Goal: Task Accomplishment & Management: Use online tool/utility

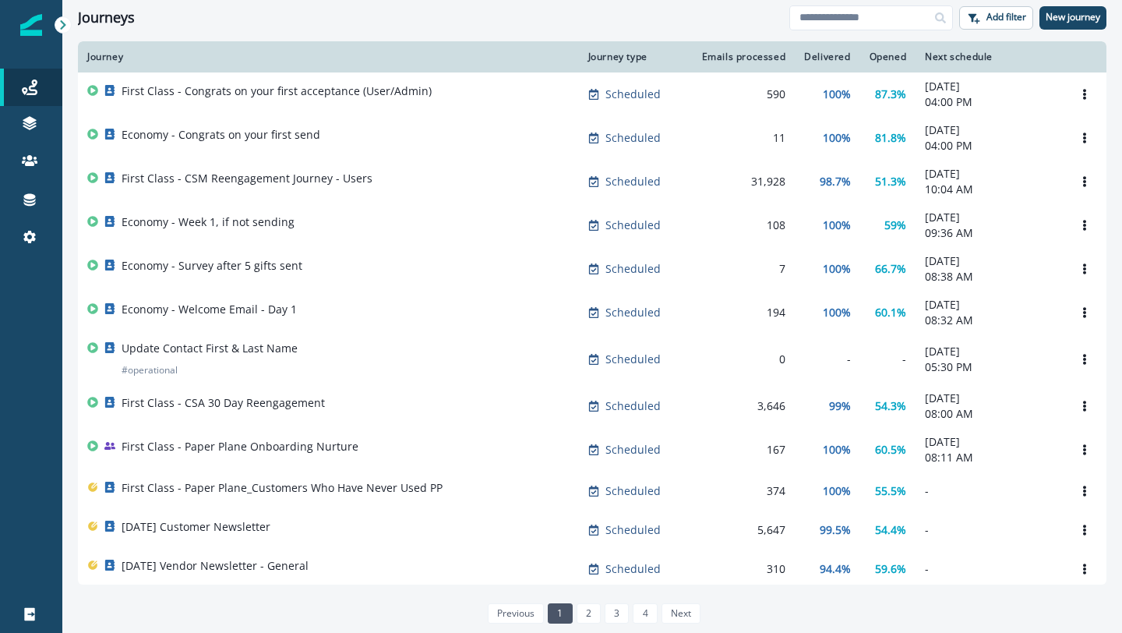
click at [210, 30] on div "Journeys Add filter New journey" at bounding box center [592, 17] width 1060 height 35
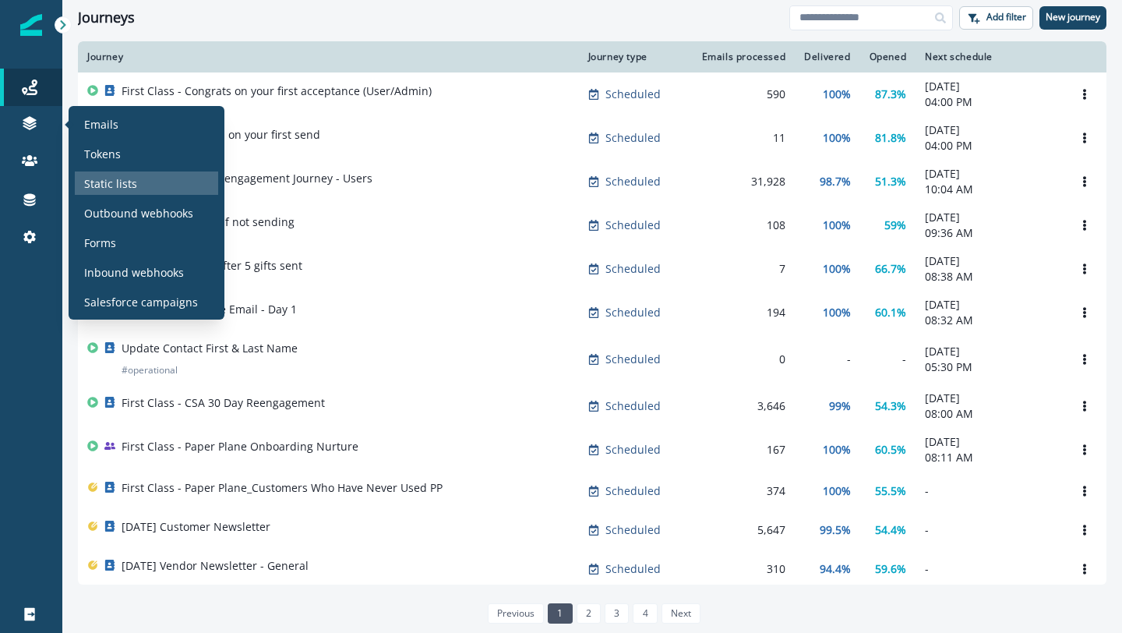
click at [107, 182] on p "Static lists" at bounding box center [110, 183] width 53 height 16
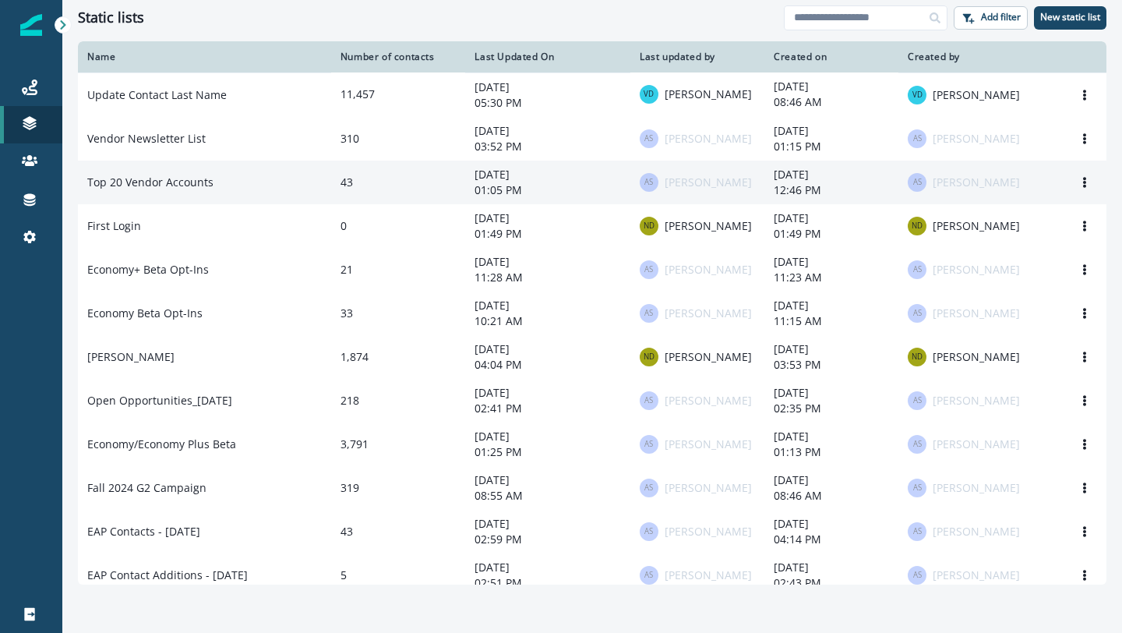
click at [201, 182] on td "Top 20 Vendor Accounts" at bounding box center [204, 183] width 253 height 44
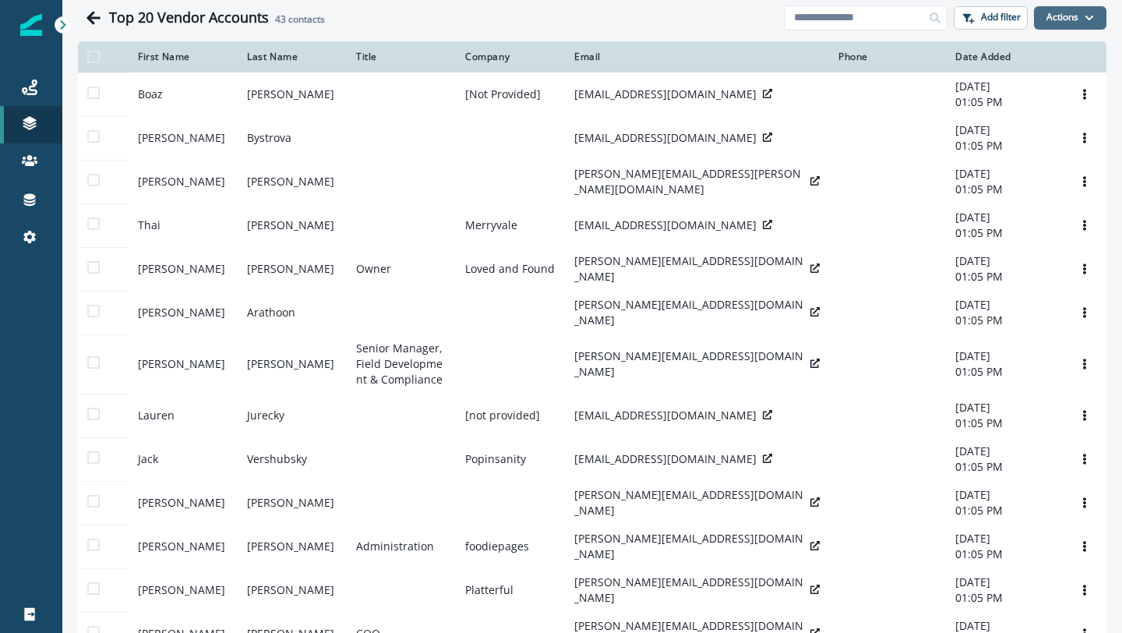
click at [1053, 13] on button "Actions" at bounding box center [1070, 17] width 72 height 23
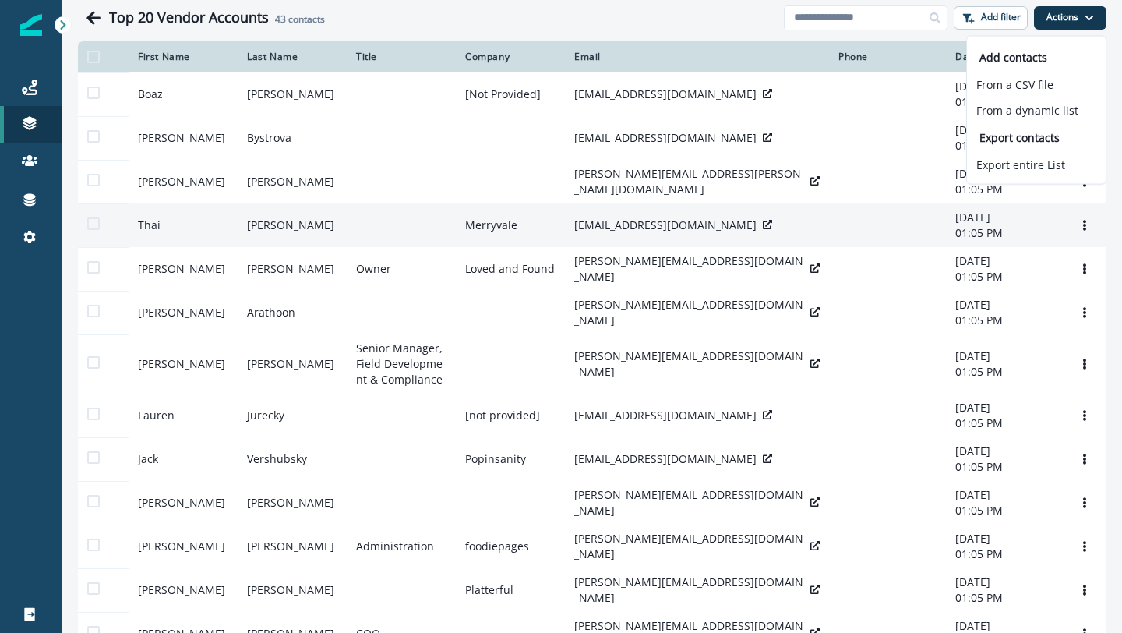
click at [488, 210] on td "Merryvale" at bounding box center [510, 225] width 109 height 44
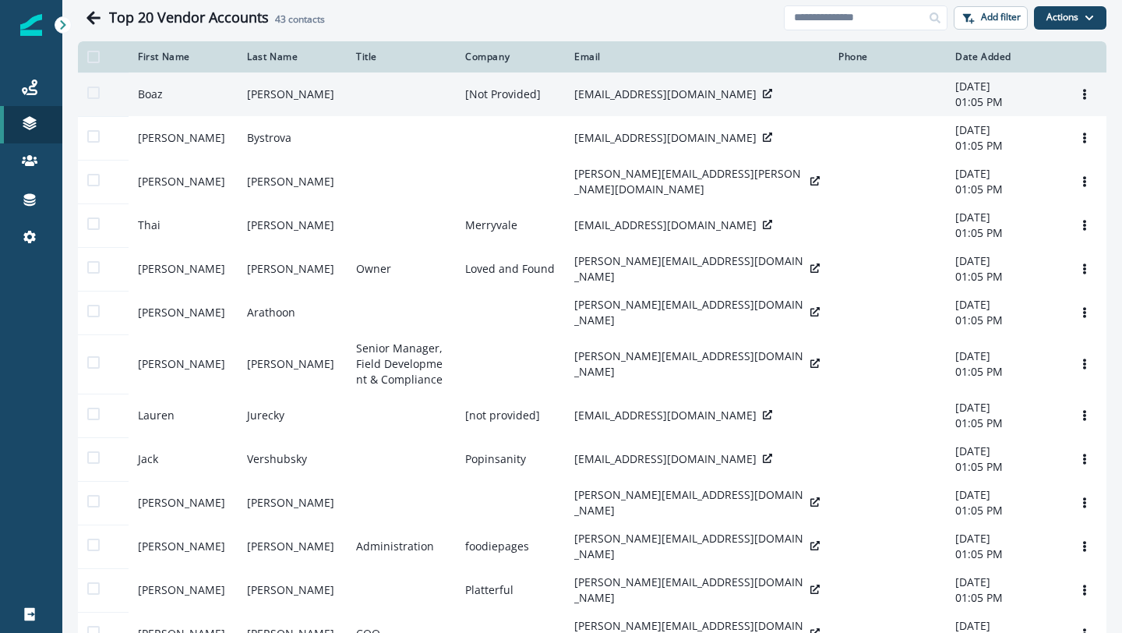
click at [244, 106] on td "[PERSON_NAME]" at bounding box center [292, 94] width 109 height 44
click at [168, 95] on td "Boaz" at bounding box center [183, 94] width 109 height 44
click at [274, 96] on td "[PERSON_NAME]" at bounding box center [292, 94] width 109 height 44
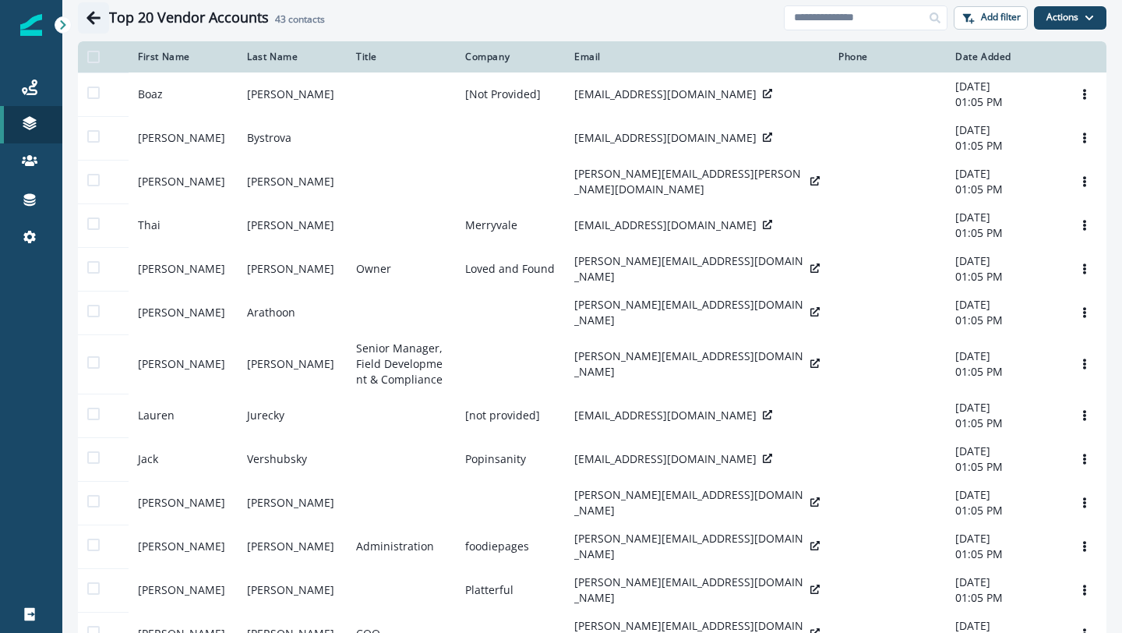
click at [94, 21] on icon "Go back" at bounding box center [94, 18] width 16 height 16
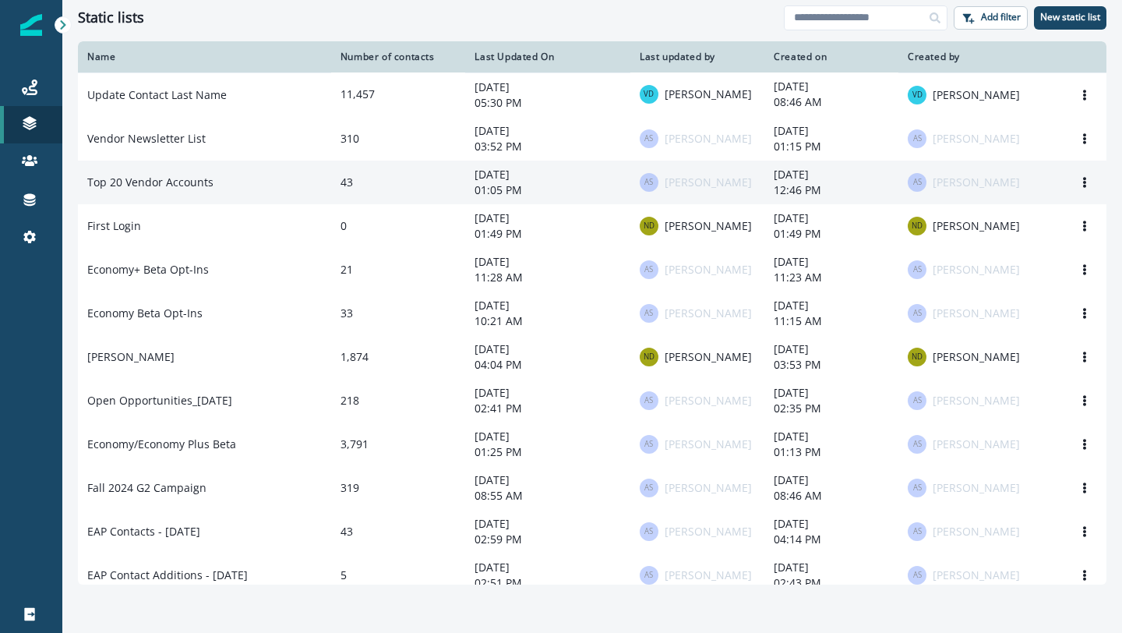
click at [182, 183] on td "Top 20 Vendor Accounts" at bounding box center [204, 183] width 253 height 44
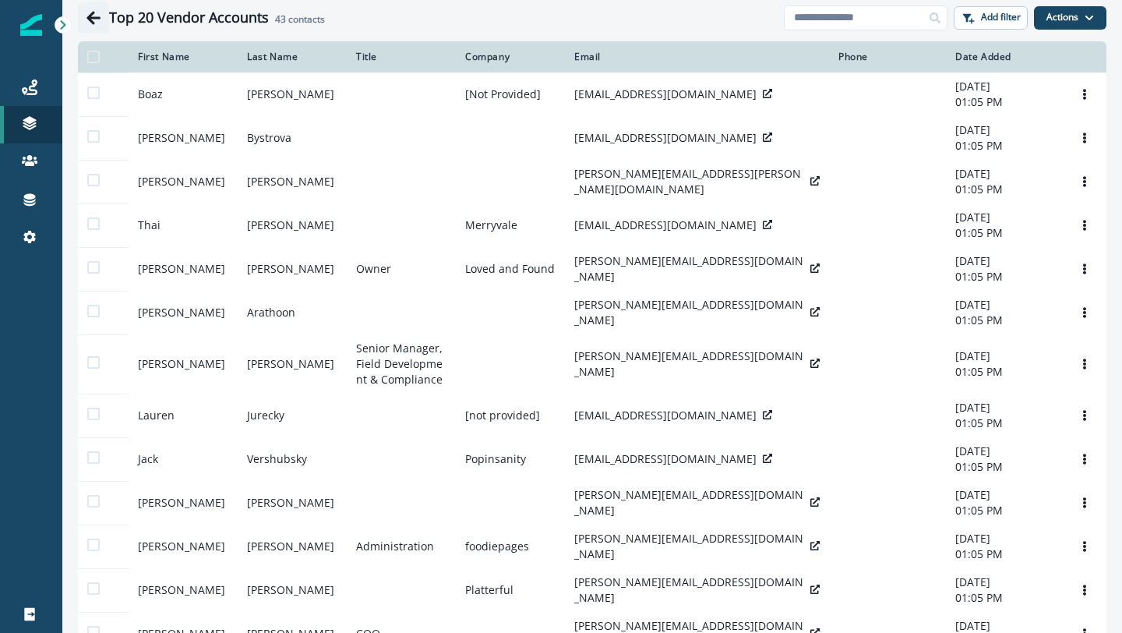
click at [90, 20] on icon "Go back" at bounding box center [93, 17] width 14 height 13
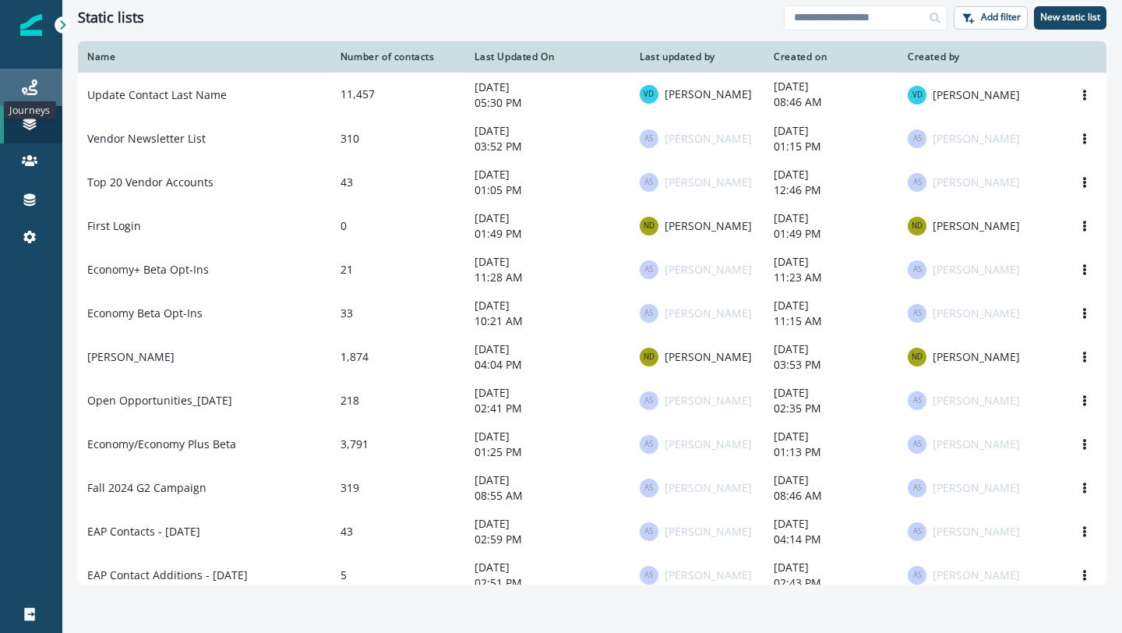
click at [37, 85] on icon at bounding box center [30, 87] width 16 height 16
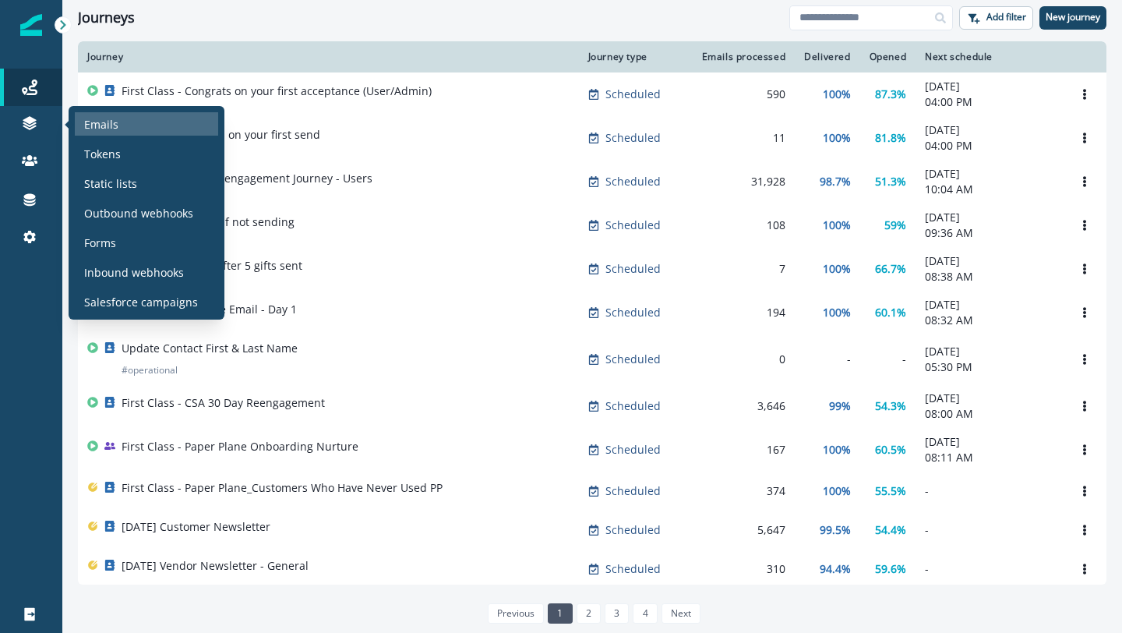
click at [104, 129] on p "Emails" at bounding box center [101, 124] width 34 height 16
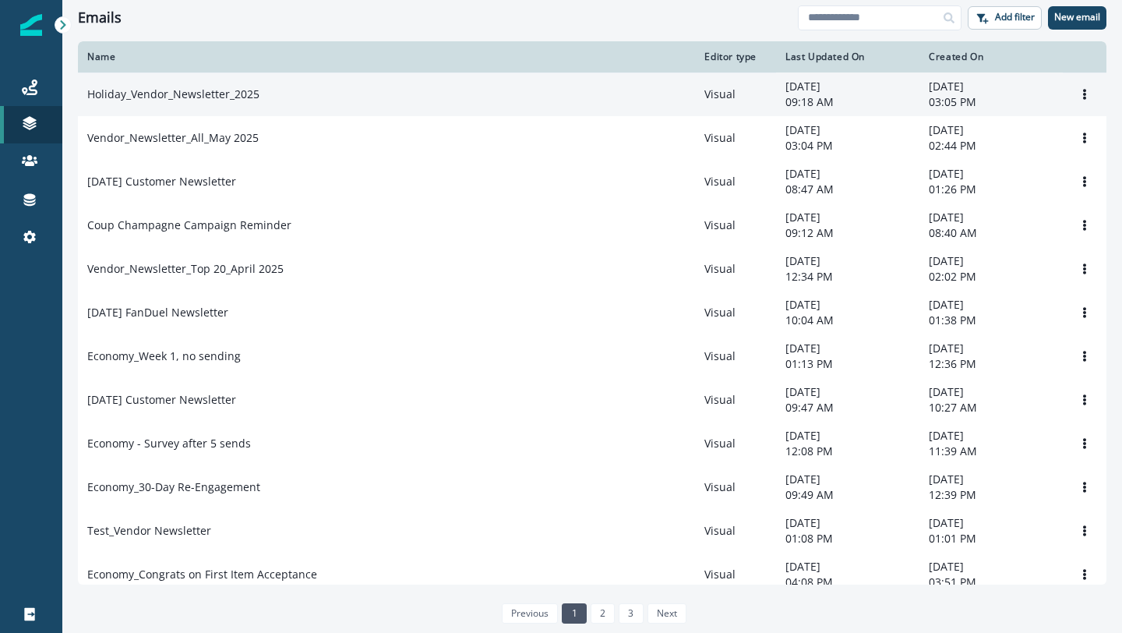
click at [221, 96] on p "Holiday_Vendor_Newsletter_2025" at bounding box center [173, 94] width 172 height 16
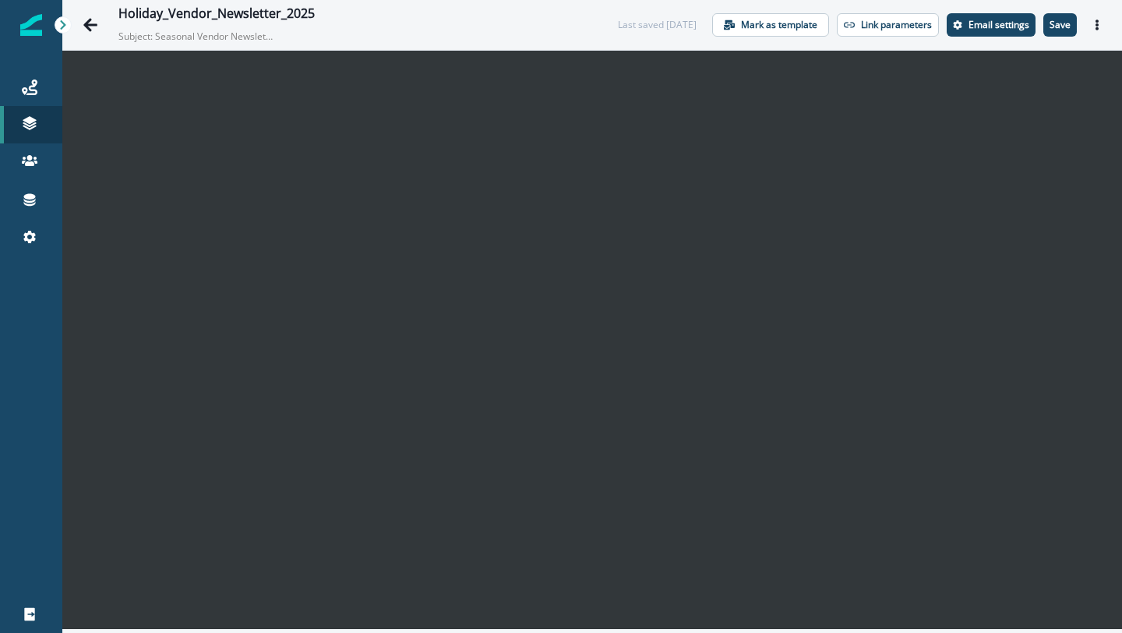
click at [37, 404] on div at bounding box center [31, 434] width 62 height 321
click at [1055, 23] on p "Save" at bounding box center [1060, 24] width 21 height 11
click at [1102, 24] on icon "Actions" at bounding box center [1097, 24] width 11 height 11
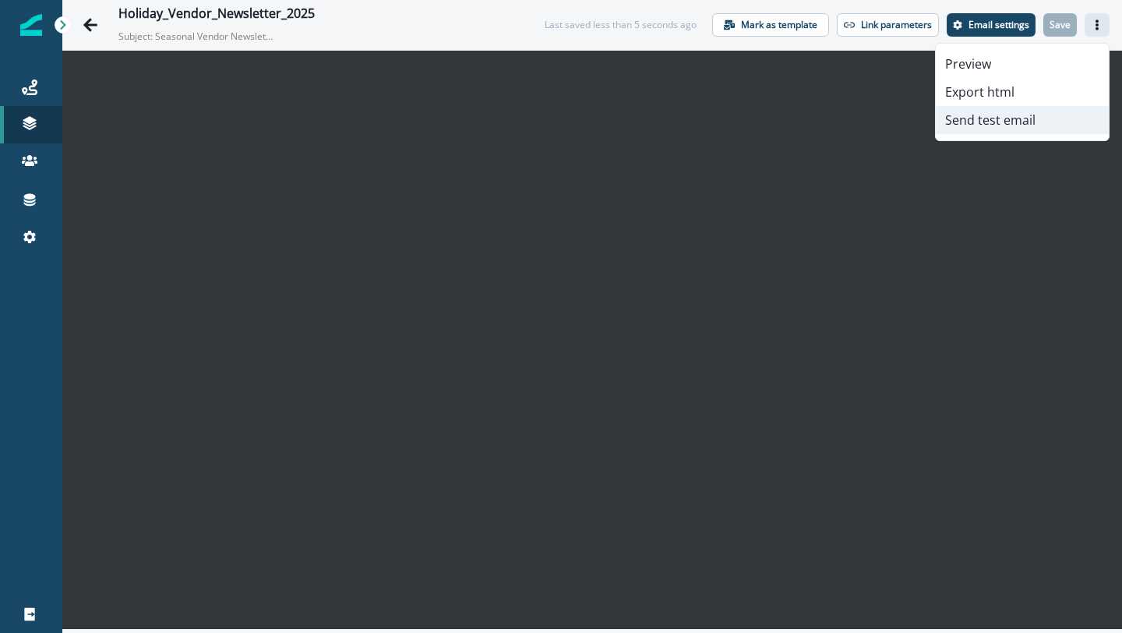
click at [960, 115] on button "Send test email" at bounding box center [1022, 120] width 173 height 28
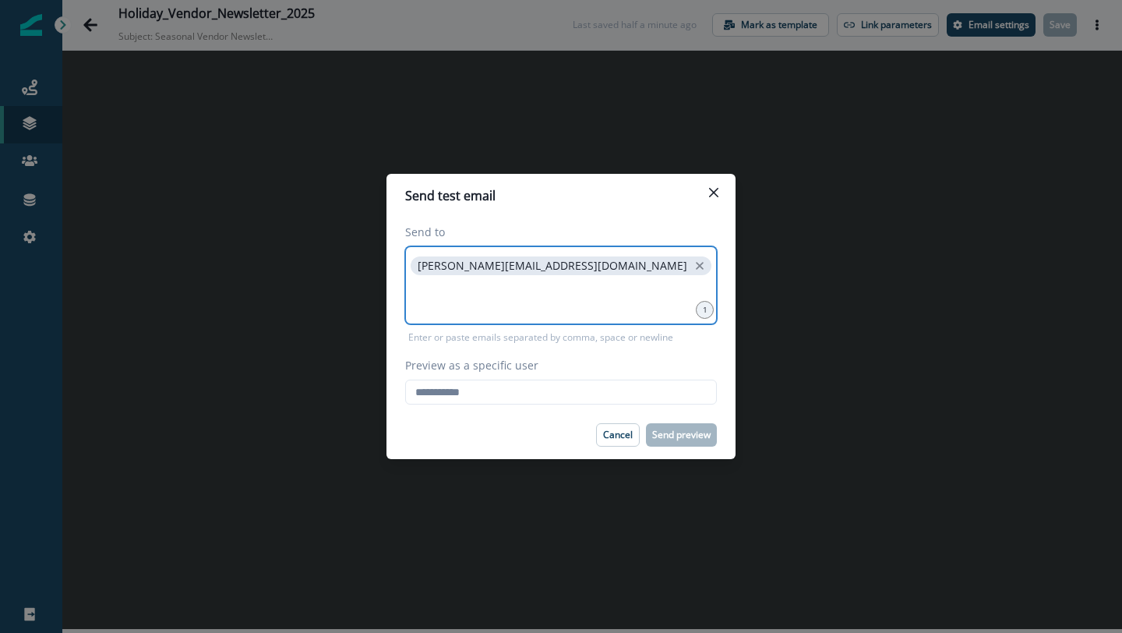
click at [434, 295] on input at bounding box center [561, 297] width 307 height 31
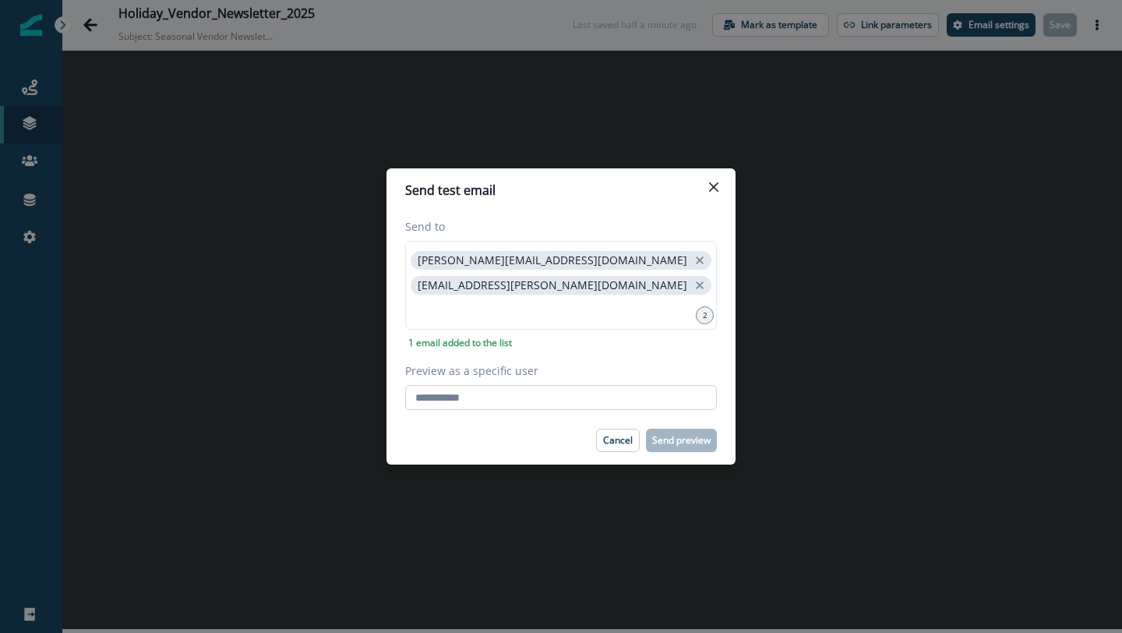
click at [430, 399] on input "Preview as a specific user" at bounding box center [561, 397] width 312 height 25
type input "**********"
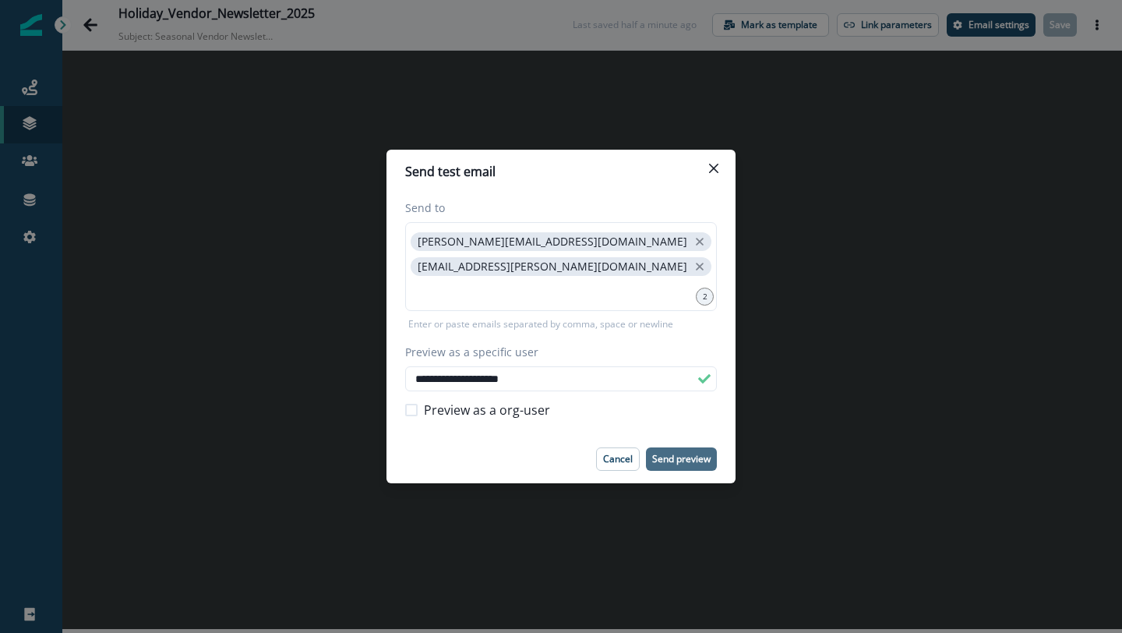
click at [683, 456] on p "Send preview" at bounding box center [681, 459] width 58 height 11
click at [715, 164] on icon "Close" at bounding box center [713, 168] width 9 height 9
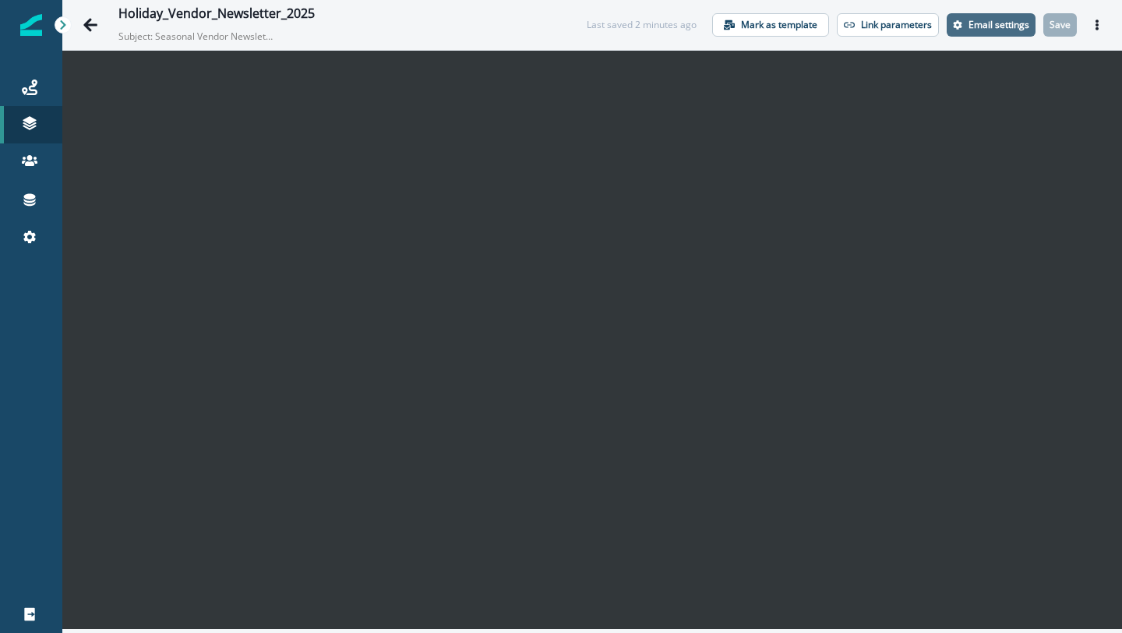
click at [1005, 24] on p "Email settings" at bounding box center [999, 24] width 61 height 11
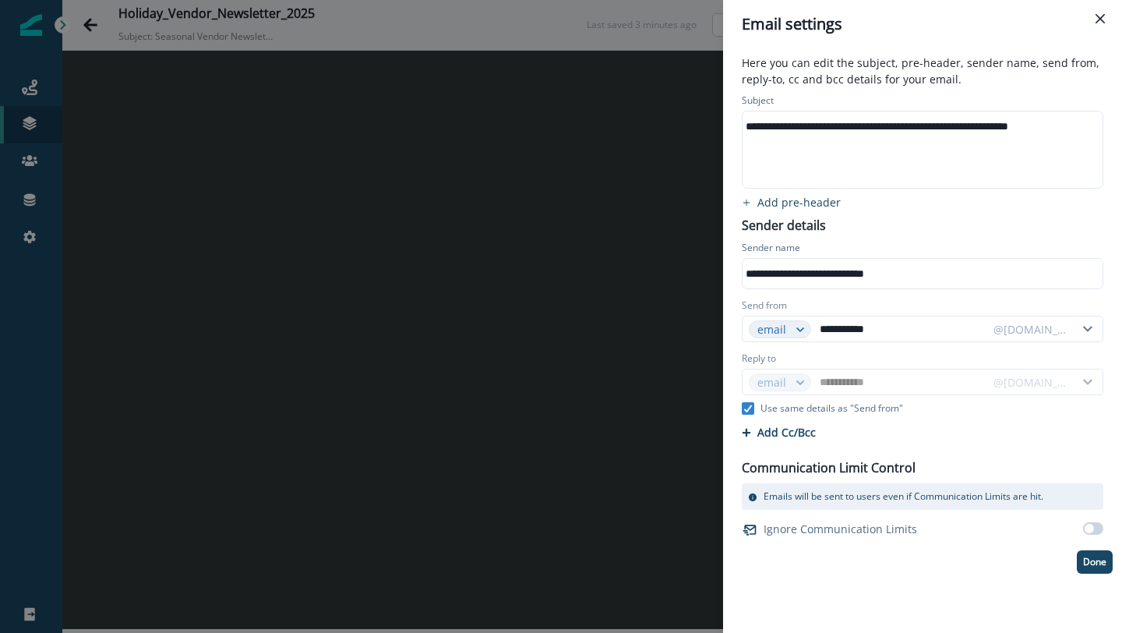
click at [849, 129] on div "**********" at bounding box center [922, 126] width 358 height 23
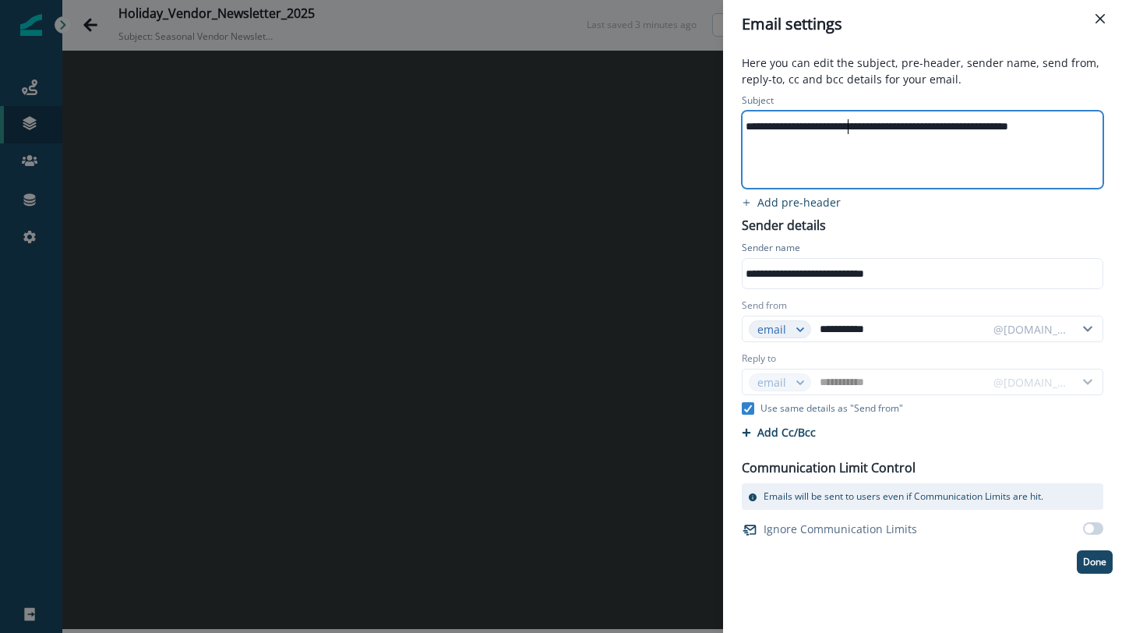
click at [849, 129] on div "**********" at bounding box center [922, 126] width 358 height 23
click at [1092, 553] on p "Done" at bounding box center [1094, 561] width 23 height 11
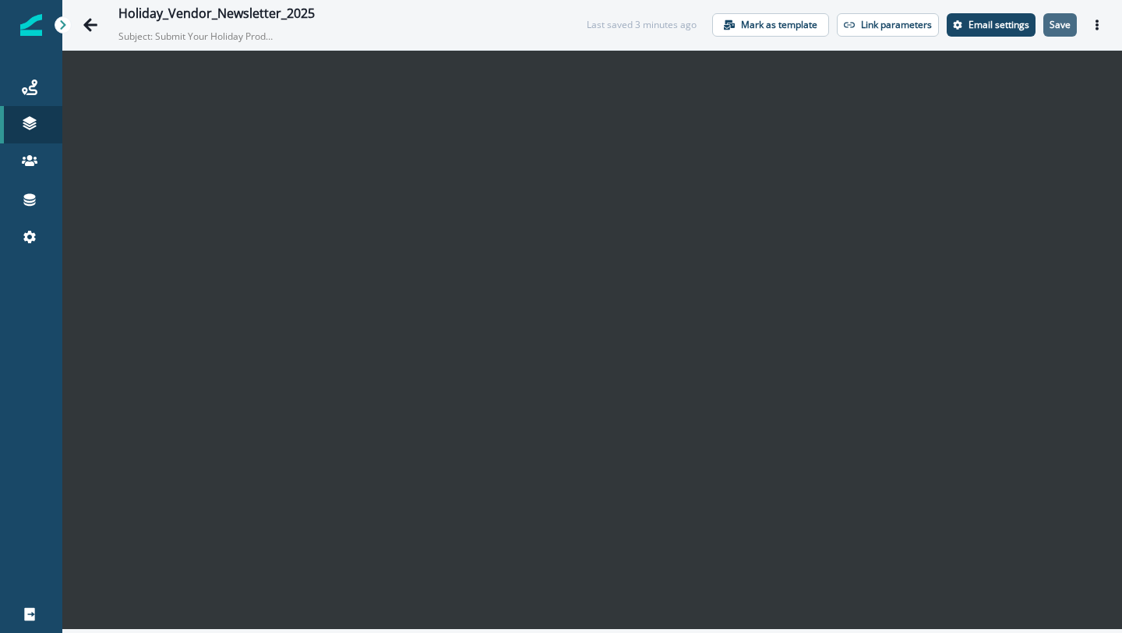
click at [1056, 28] on p "Save" at bounding box center [1060, 24] width 21 height 11
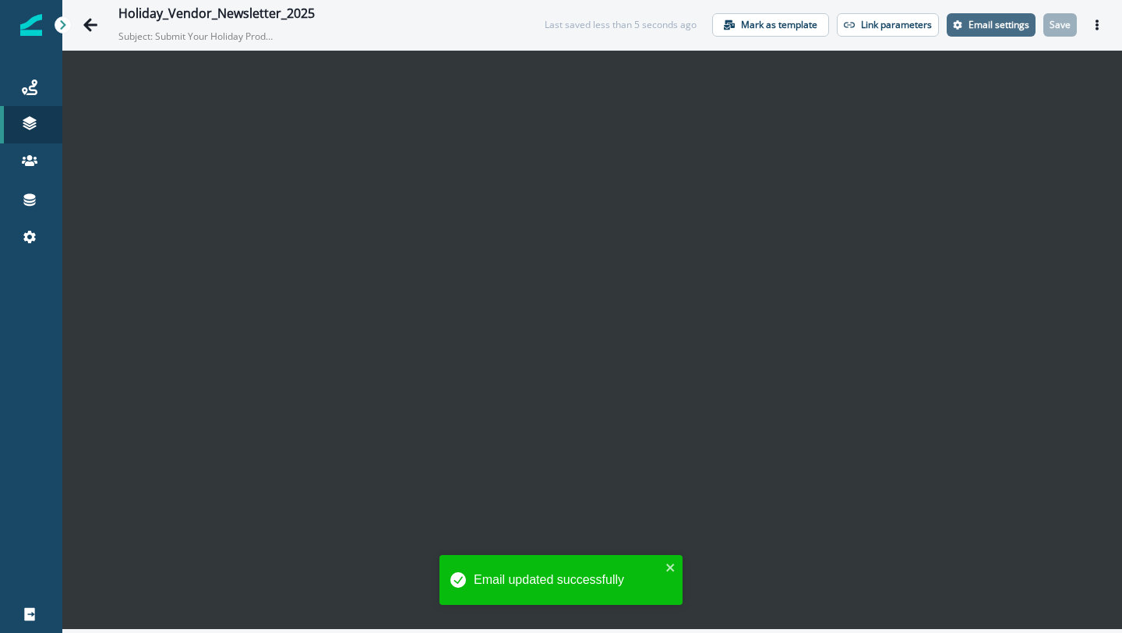
click at [1006, 30] on p "Email settings" at bounding box center [999, 24] width 61 height 11
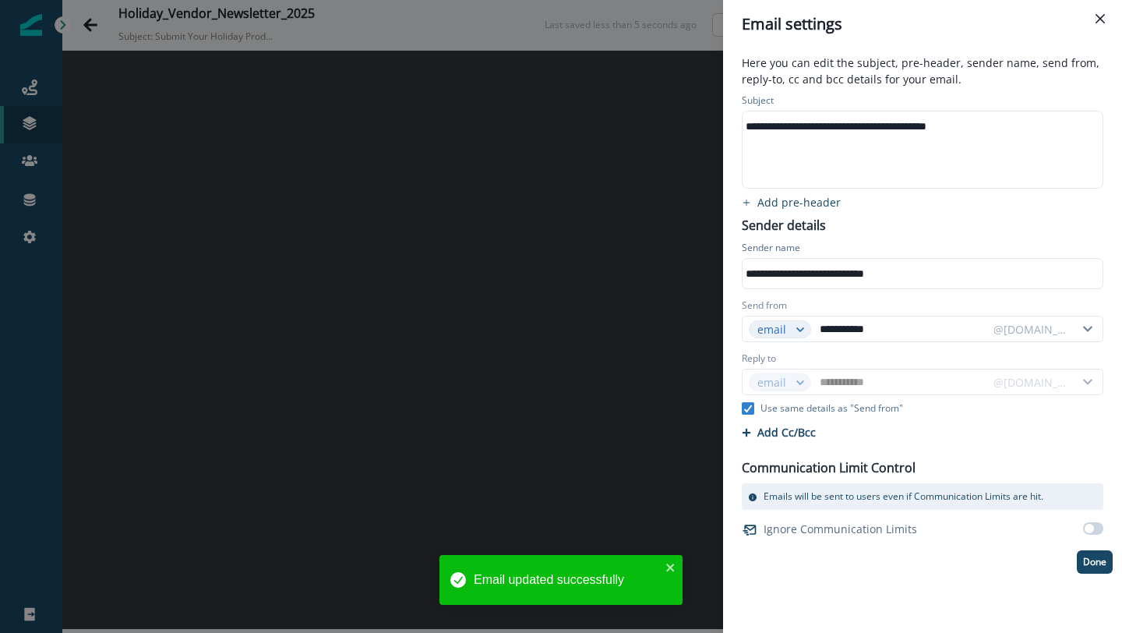
click at [664, 273] on div "**********" at bounding box center [561, 316] width 1122 height 633
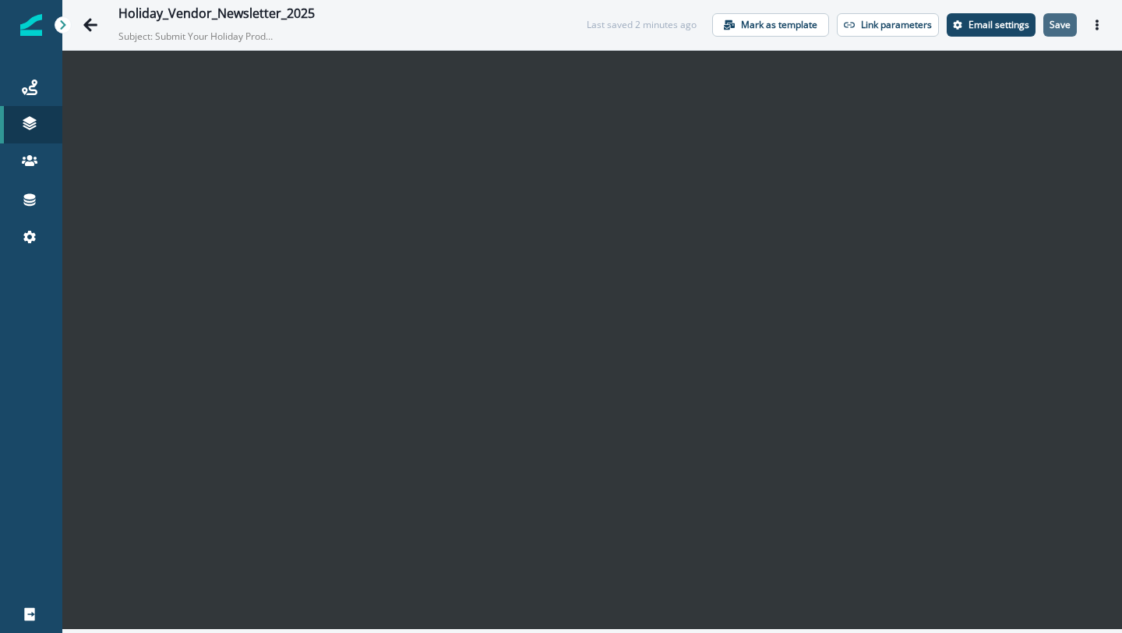
click at [1056, 23] on p "Save" at bounding box center [1060, 24] width 21 height 11
click at [1068, 27] on p "Save" at bounding box center [1060, 24] width 21 height 11
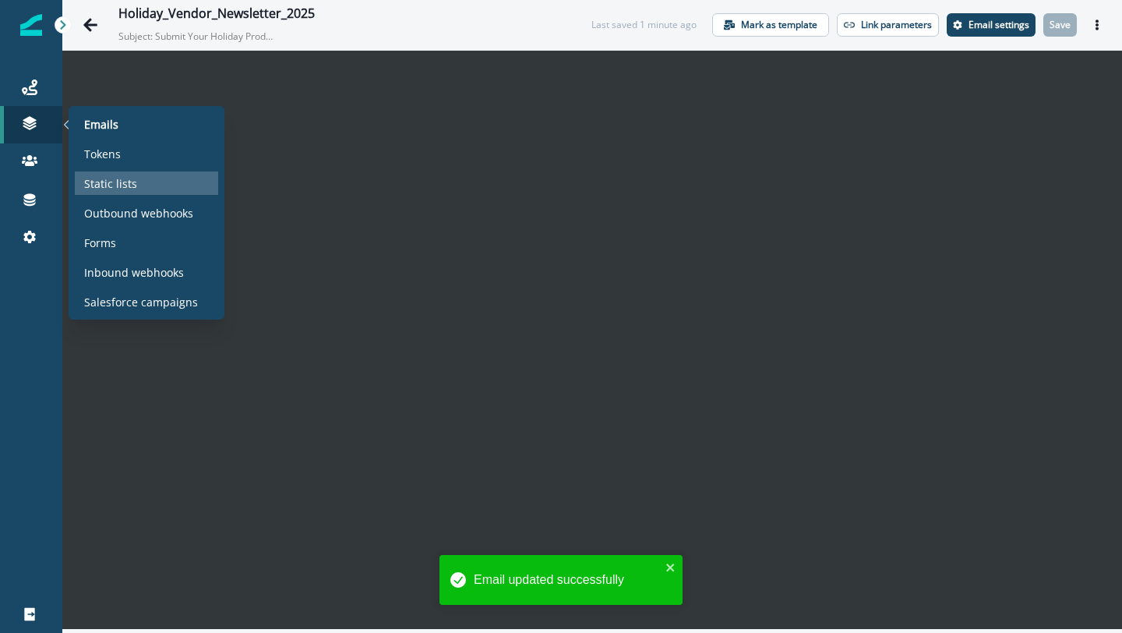
click at [107, 182] on p "Static lists" at bounding box center [110, 183] width 53 height 16
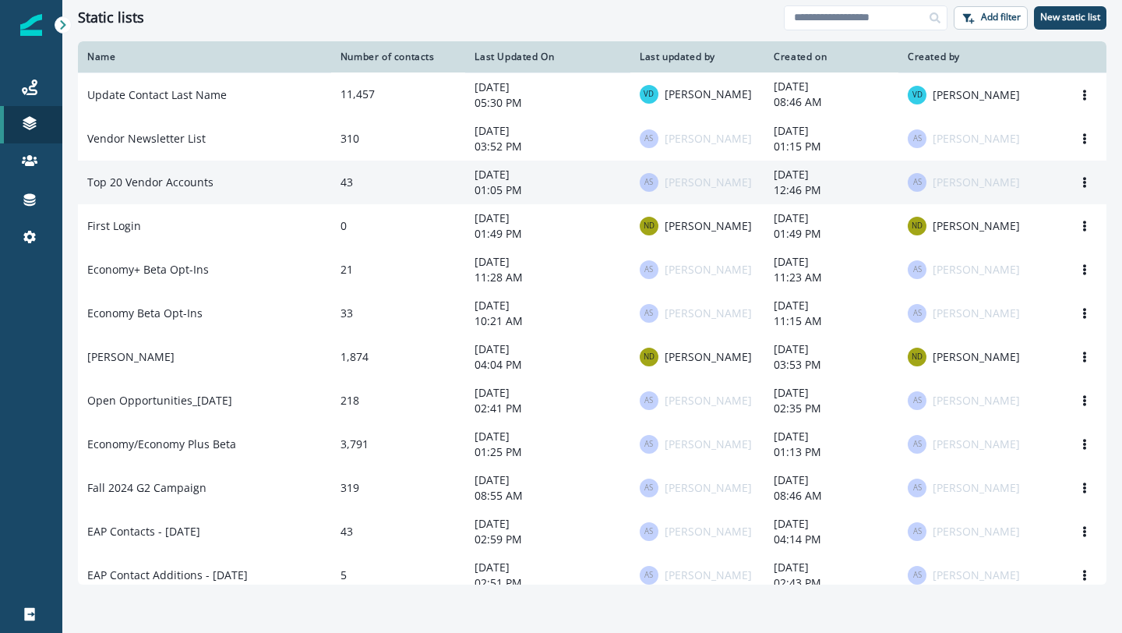
click at [230, 171] on td "Top 20 Vendor Accounts" at bounding box center [204, 183] width 253 height 44
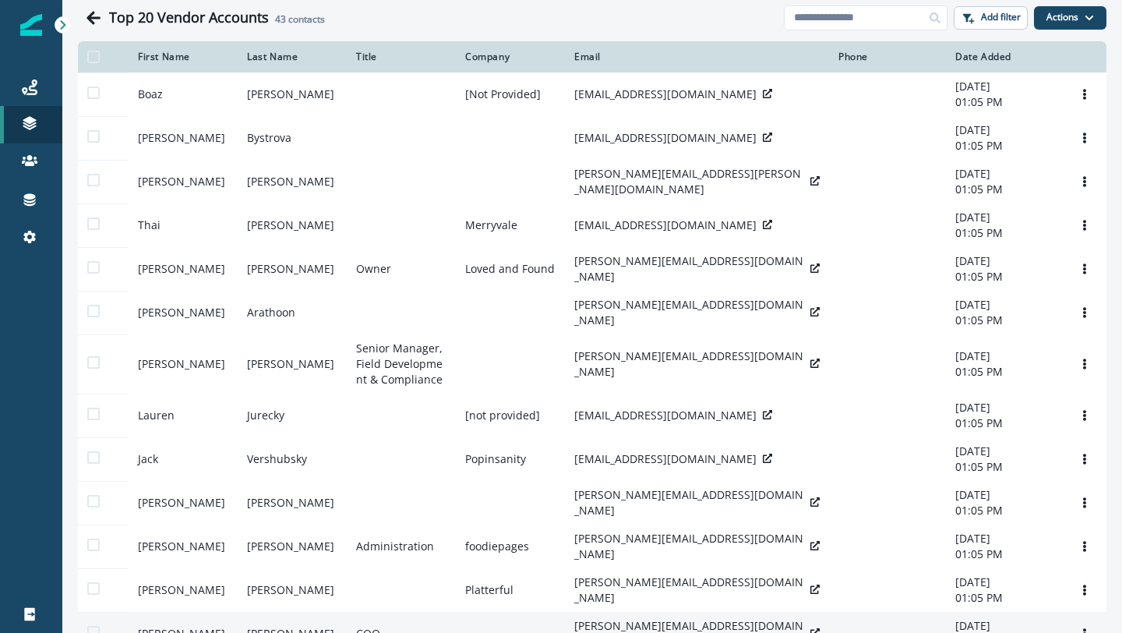
scroll to position [168, 0]
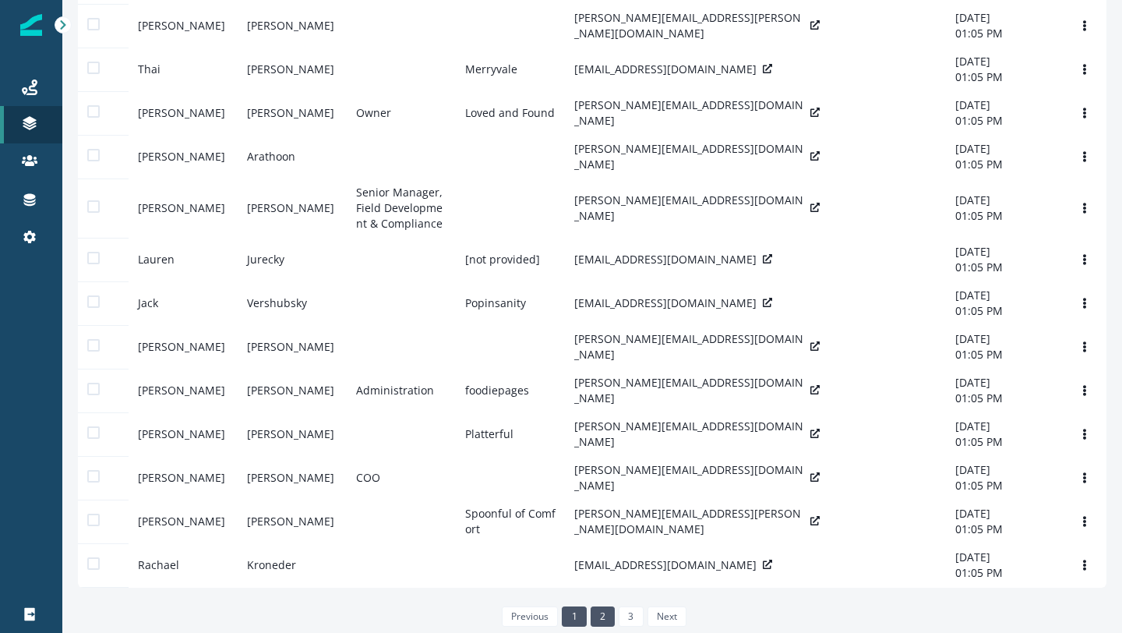
click at [602, 553] on link "2" at bounding box center [603, 616] width 24 height 20
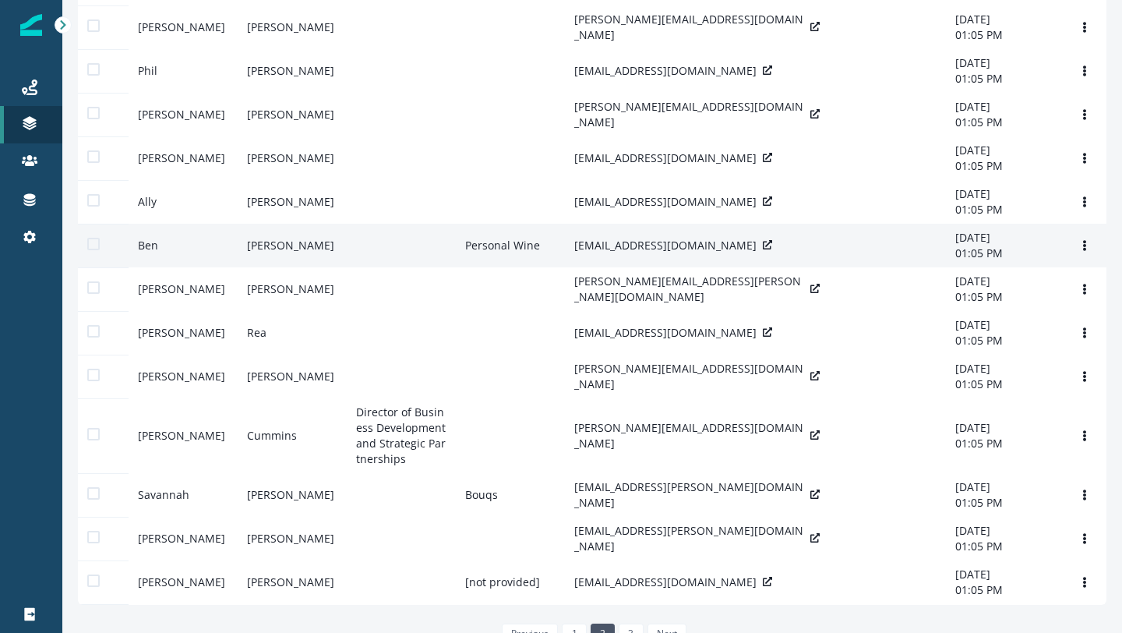
scroll to position [183, 0]
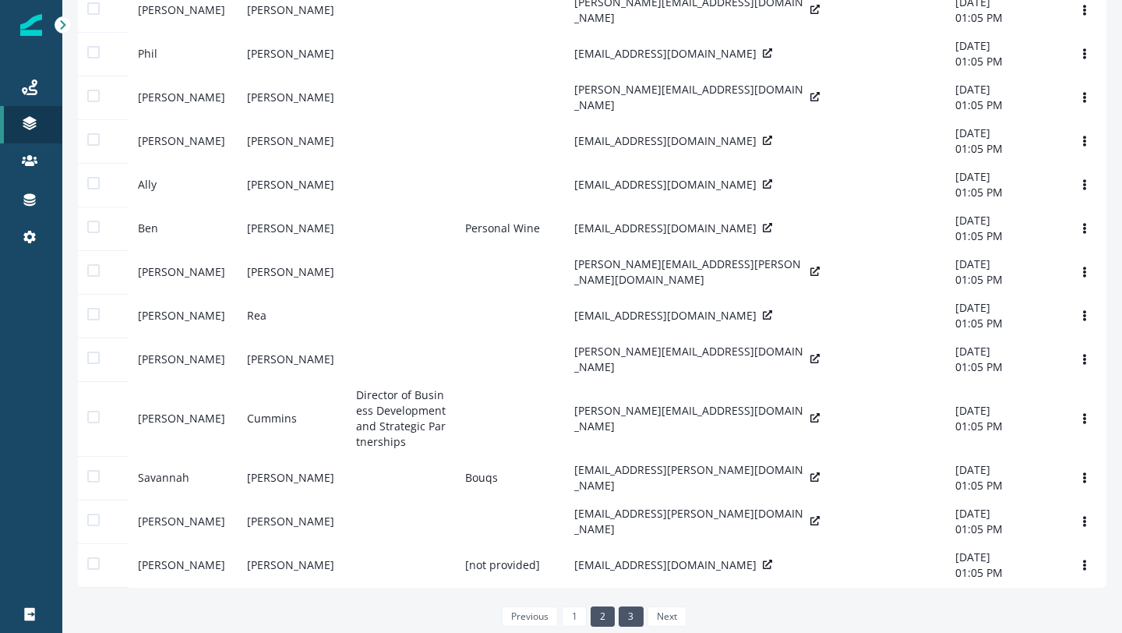
click at [626, 553] on link "3" at bounding box center [631, 616] width 24 height 20
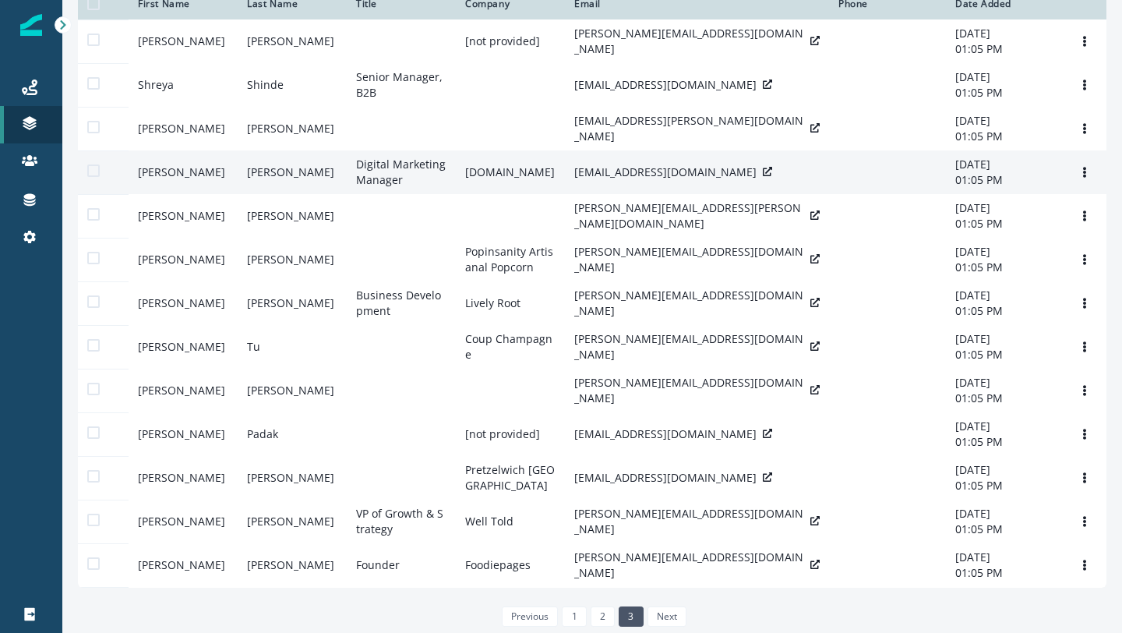
scroll to position [55, 0]
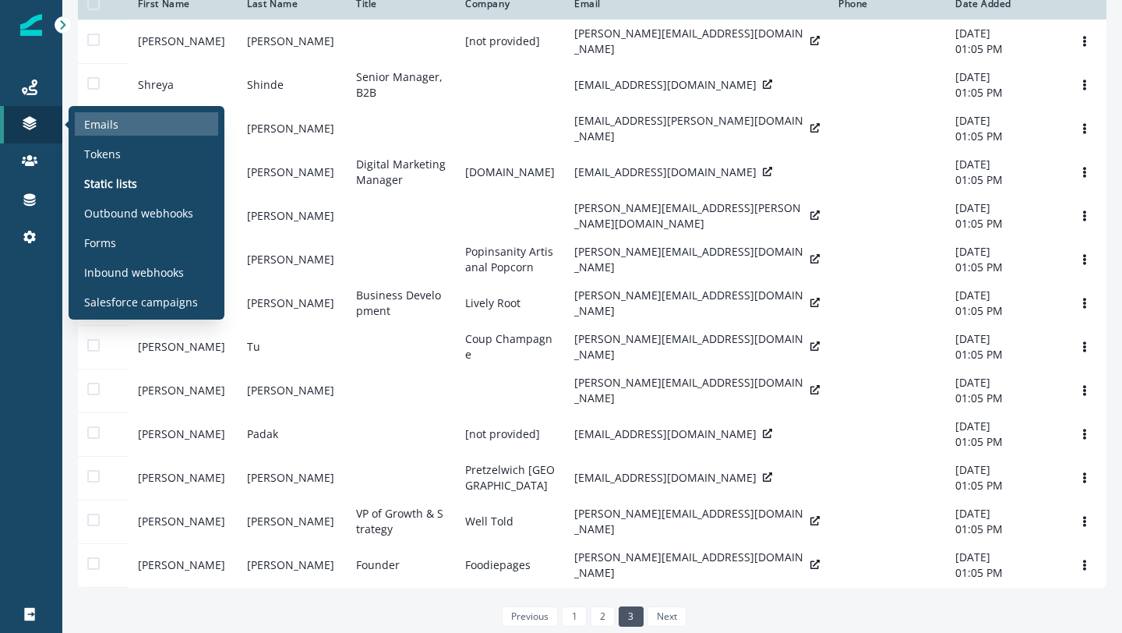
click at [103, 124] on p "Emails" at bounding box center [101, 124] width 34 height 16
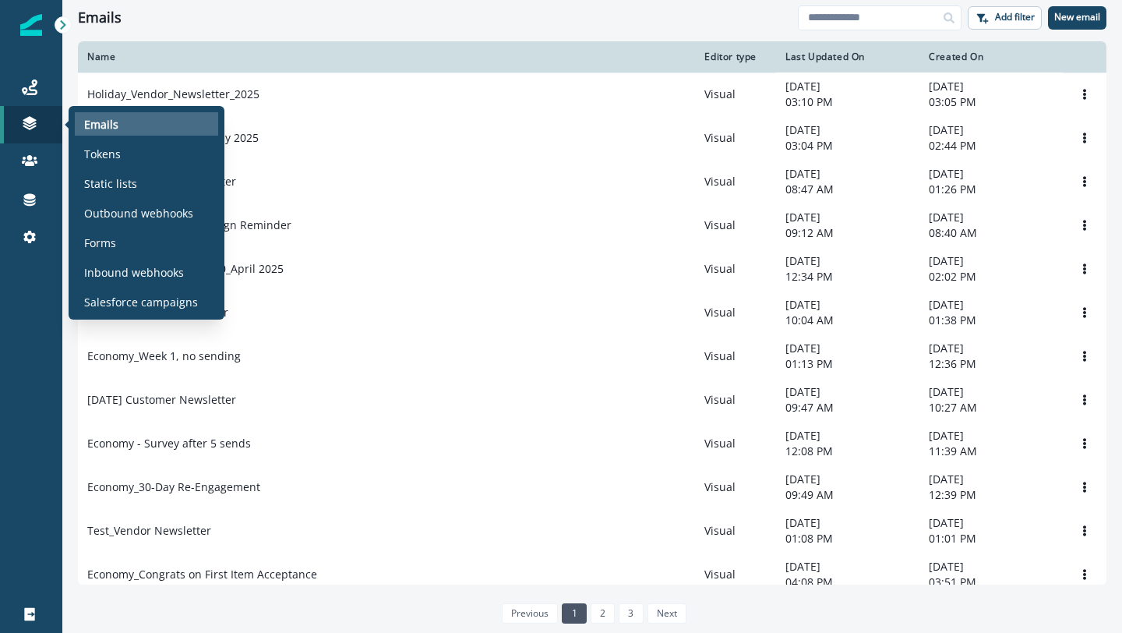
click at [130, 130] on div "Emails" at bounding box center [146, 123] width 143 height 23
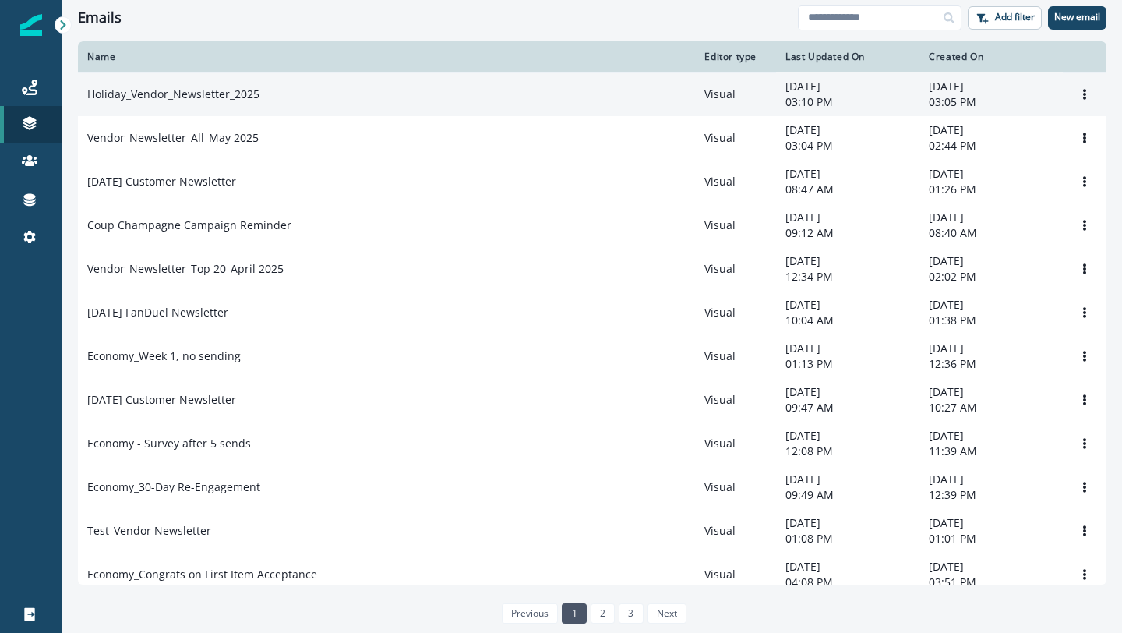
click at [137, 81] on td "Holiday_Vendor_Newsletter_2025" at bounding box center [386, 94] width 617 height 44
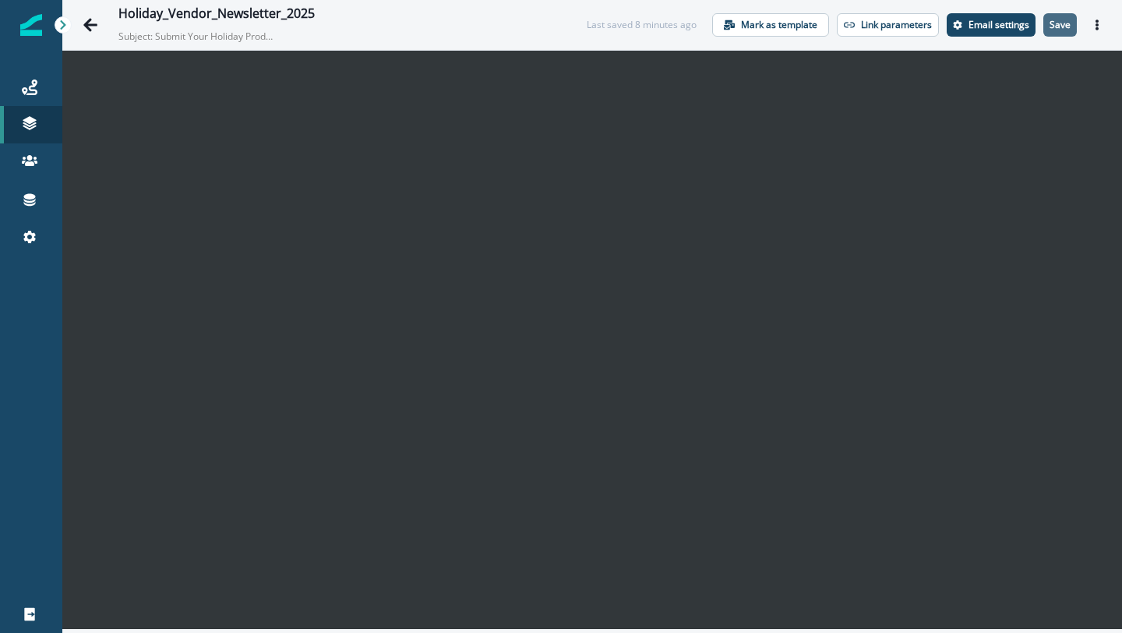
click at [1068, 23] on p "Save" at bounding box center [1060, 24] width 21 height 11
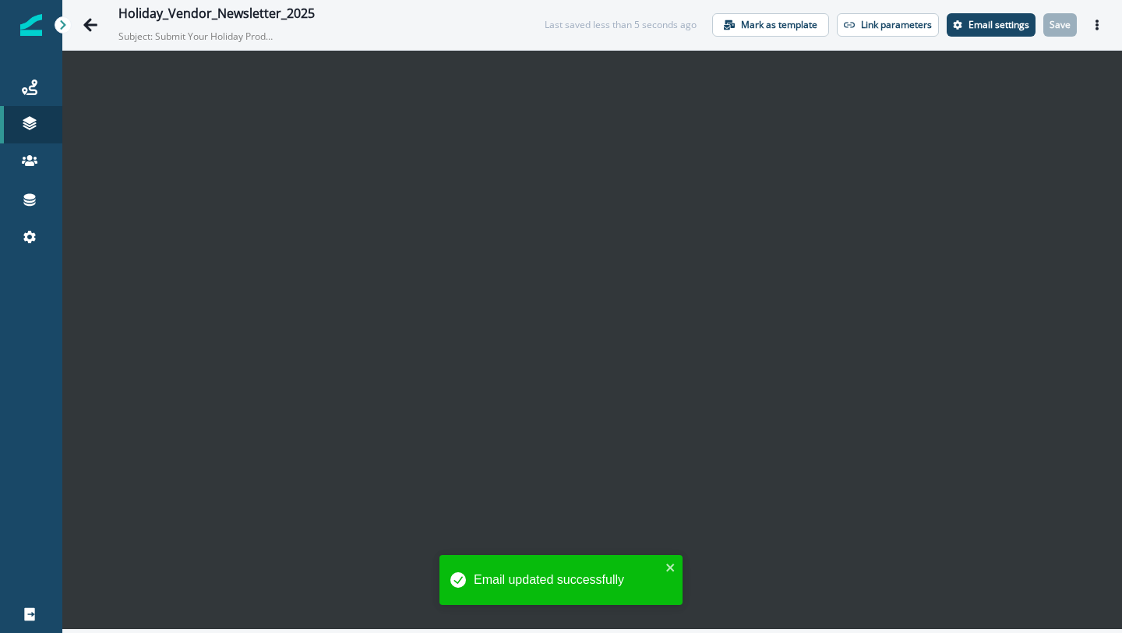
click at [1096, 28] on icon "Actions" at bounding box center [1097, 24] width 3 height 11
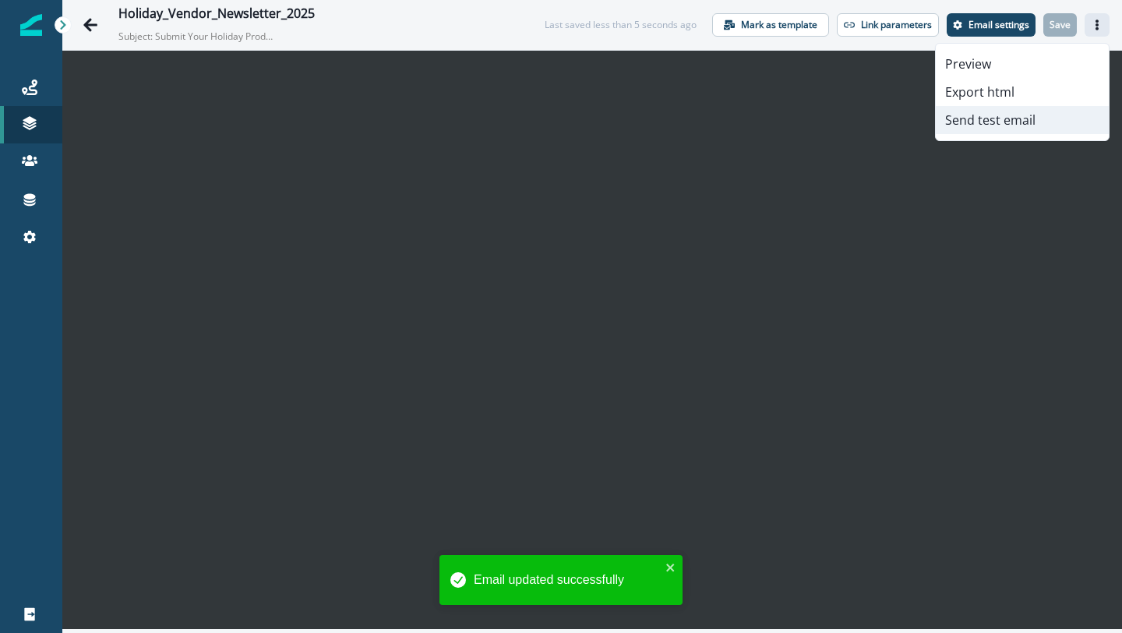
click at [978, 123] on button "Send test email" at bounding box center [1022, 120] width 173 height 28
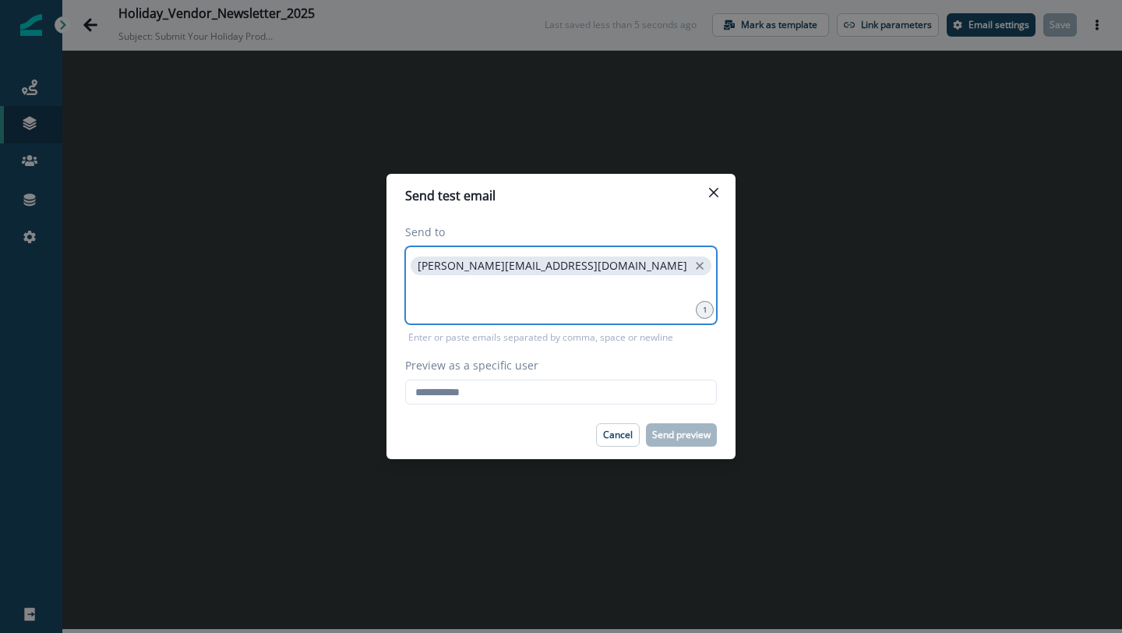
click at [426, 291] on input at bounding box center [561, 297] width 307 height 31
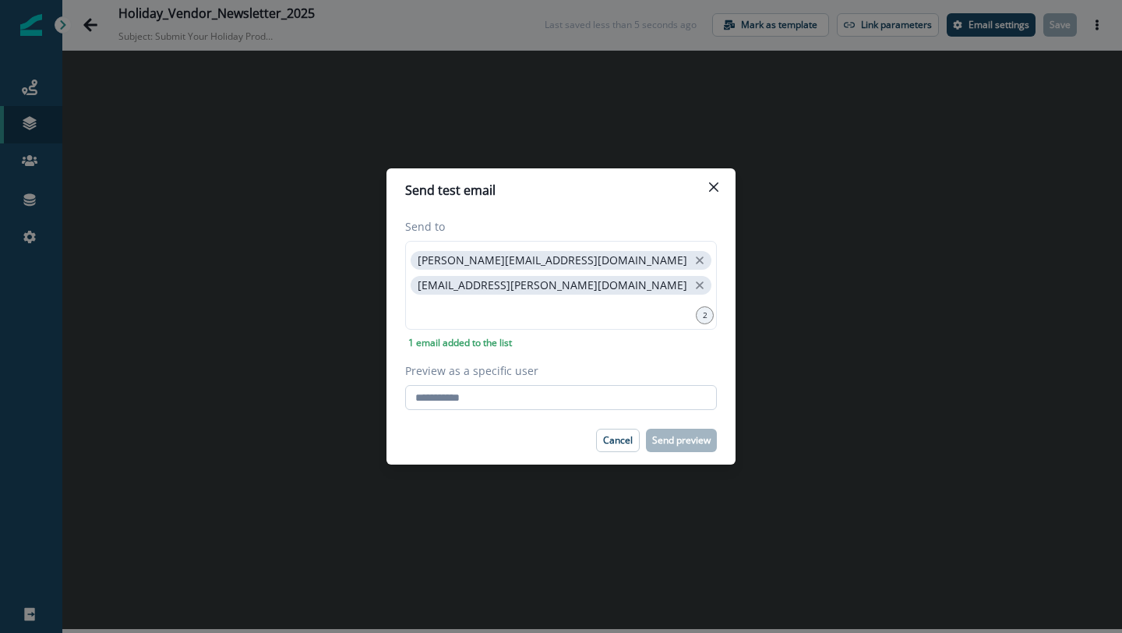
click at [447, 397] on input "Preview as a specific user" at bounding box center [561, 397] width 312 height 25
type input "**********"
click at [584, 371] on label "Preview as a specific user" at bounding box center [556, 370] width 302 height 16
click at [584, 385] on input "**********" at bounding box center [561, 397] width 312 height 25
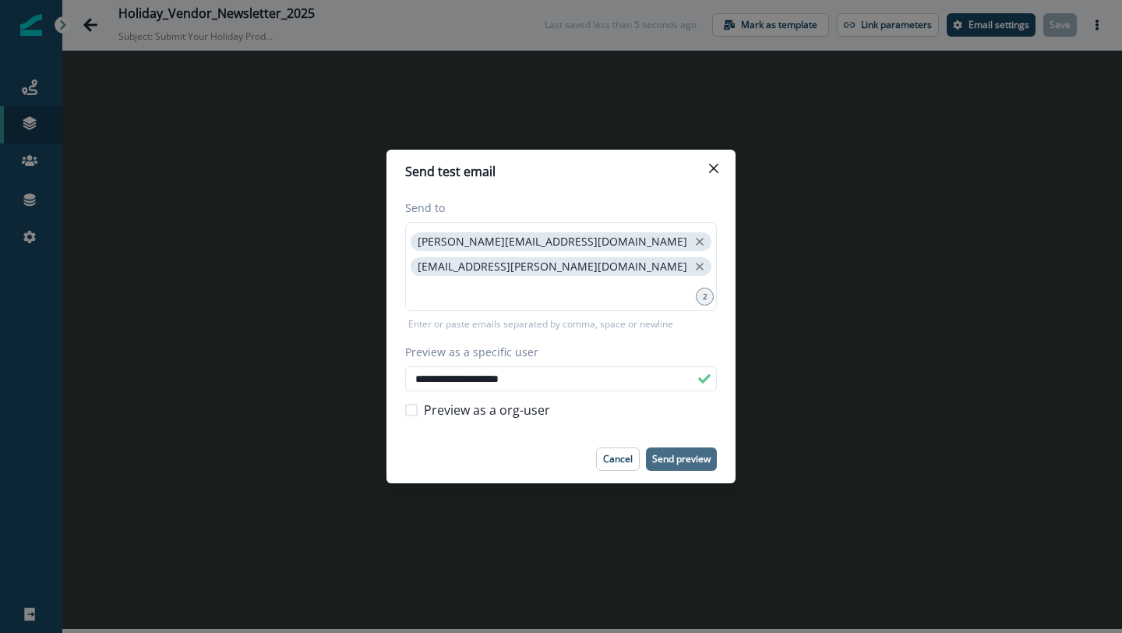
click at [668, 461] on p "Send preview" at bounding box center [681, 459] width 58 height 11
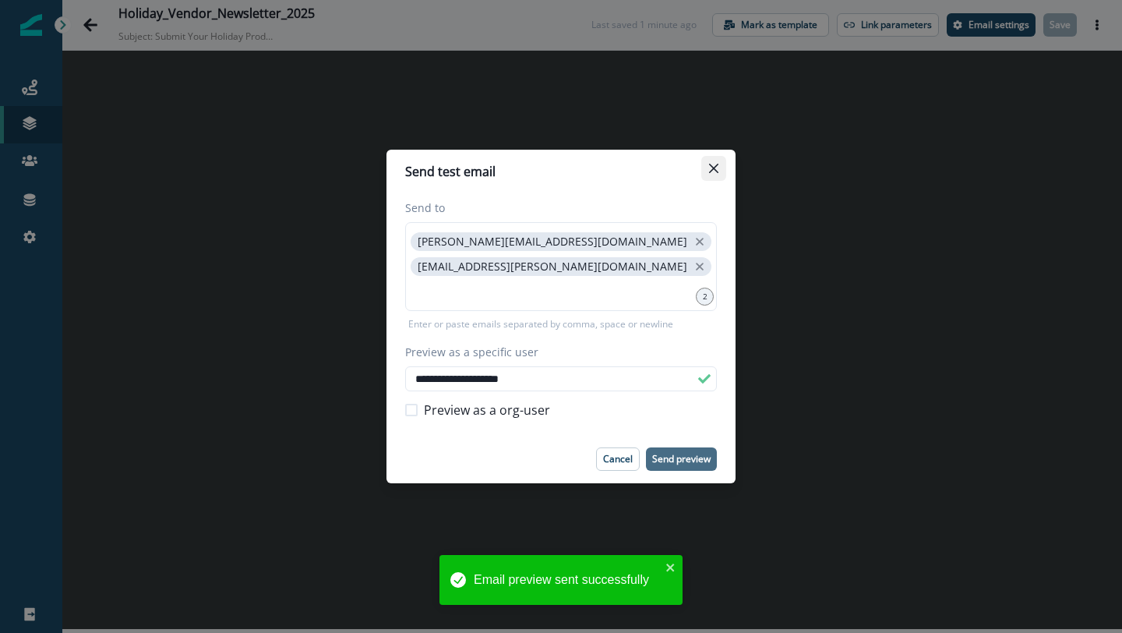
click at [713, 159] on button "Close" at bounding box center [713, 168] width 25 height 25
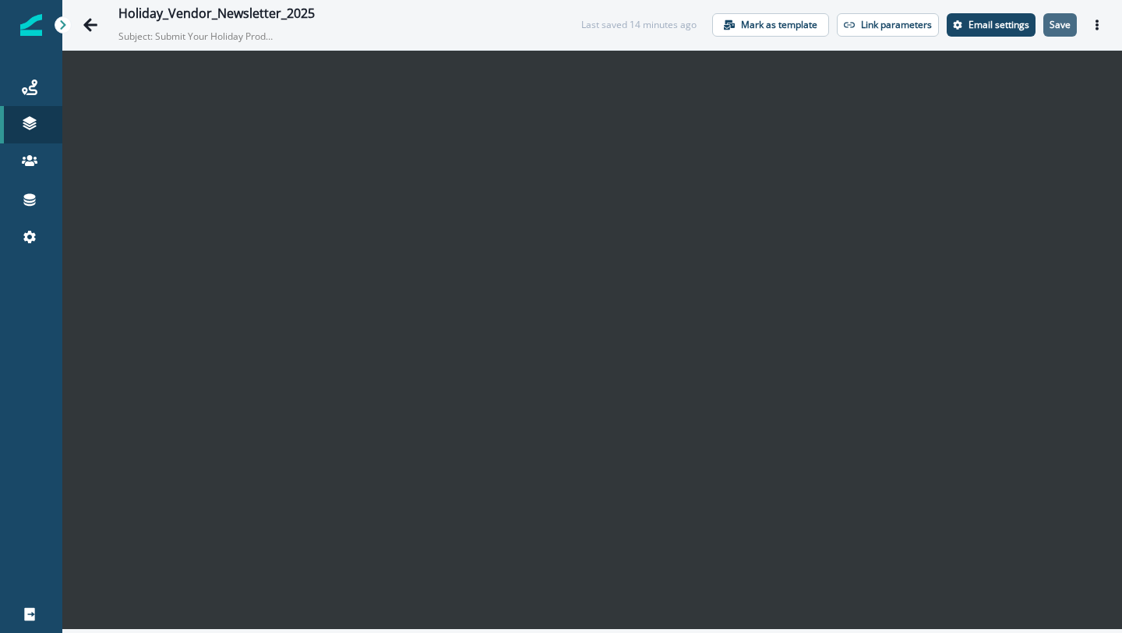
click at [1068, 29] on p "Save" at bounding box center [1060, 24] width 21 height 11
